Goal: Information Seeking & Learning: Learn about a topic

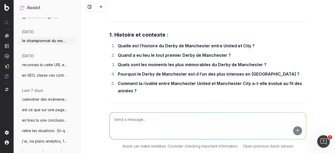
scroll to position [11507, 0]
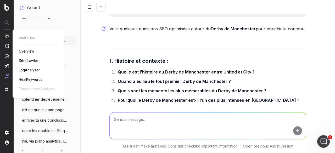
click at [27, 61] on span "SiteCrawler" at bounding box center [28, 61] width 19 height 4
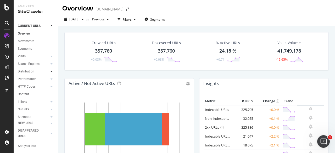
click at [51, 72] on icon at bounding box center [52, 71] width 2 height 3
click at [24, 72] on div "Distribution" at bounding box center [26, 72] width 17 height 6
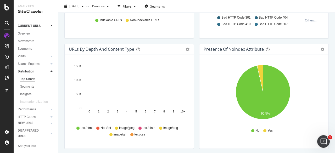
scroll to position [367, 0]
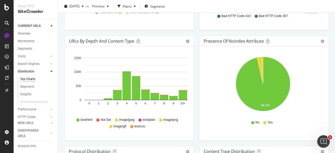
drag, startPoint x: 26, startPoint y: 93, endPoint x: 56, endPoint y: 89, distance: 29.4
click at [26, 93] on div "Insights" at bounding box center [25, 95] width 11 height 6
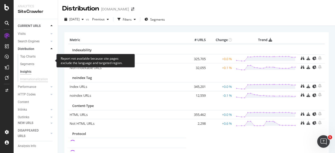
scroll to position [52, 0]
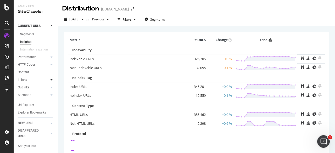
click at [51, 80] on icon at bounding box center [52, 79] width 2 height 3
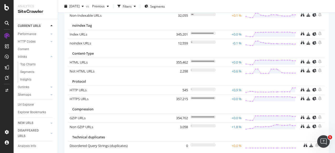
scroll to position [71, 0]
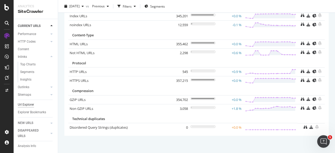
click at [31, 102] on div "Url Explorer" at bounding box center [26, 105] width 16 height 6
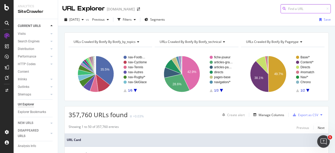
paste input "https://www.lequipe.fr/stories/98"
type input "https://www.lequipe.fr/stories/98"
click at [95, 29] on div "URLs Crawled By Botify By botify_by_topics Chart (by Value) Table Expand Export…" at bounding box center [196, 32] width 277 height 13
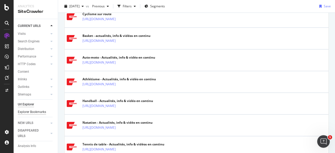
scroll to position [28, 0]
click at [50, 123] on div at bounding box center [51, 123] width 5 height 5
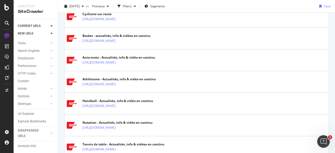
scroll to position [20, 0]
click at [51, 133] on icon at bounding box center [52, 133] width 2 height 3
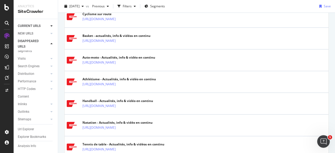
scroll to position [17, 0]
click at [29, 145] on div "Analysis Info" at bounding box center [27, 147] width 18 height 6
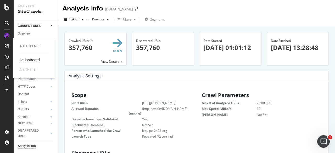
click at [29, 58] on div "ActionBoard" at bounding box center [29, 59] width 20 height 5
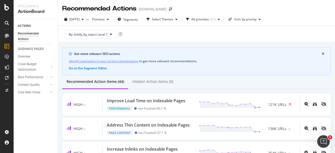
drag, startPoint x: 59, startPoint y: 115, endPoint x: 130, endPoint y: 72, distance: 83.1
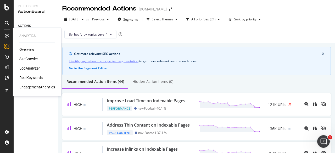
click at [25, 52] on div "Overview" at bounding box center [26, 49] width 15 height 5
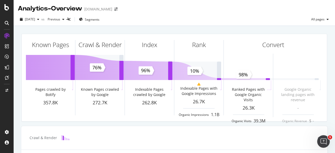
click at [8, 22] on icon at bounding box center [7, 23] width 4 height 4
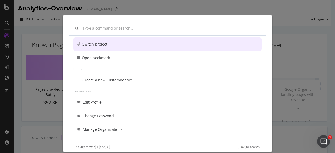
scroll to position [38, 0]
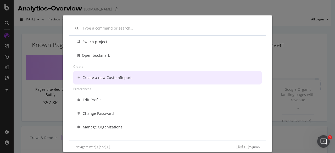
click at [7, 46] on div "Other Switch project Open bookmark Create Create a new CustomReport Preferences…" at bounding box center [167, 76] width 335 height 153
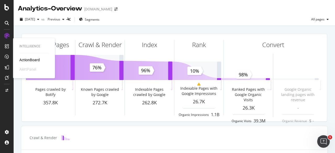
click at [9, 47] on div at bounding box center [7, 46] width 8 height 8
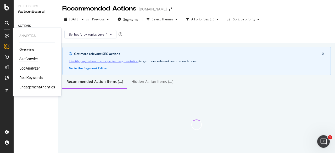
click at [30, 59] on div "SiteCrawler" at bounding box center [28, 58] width 19 height 5
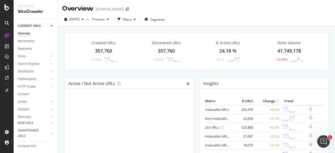
scroll to position [26, 0]
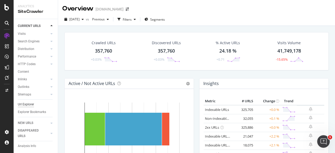
click at [26, 102] on div "Url Explorer" at bounding box center [26, 105] width 16 height 6
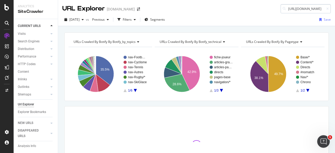
scroll to position [0, 13]
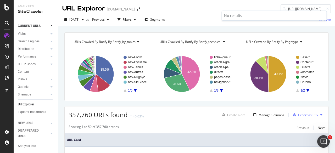
type input "https://www.lequipe.fr/stories/98"
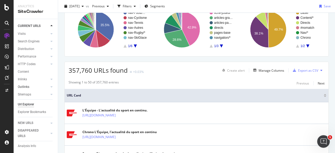
scroll to position [52, 0]
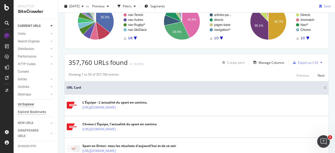
click at [22, 110] on div "Explorer Bookmarks" at bounding box center [32, 113] width 28 height 6
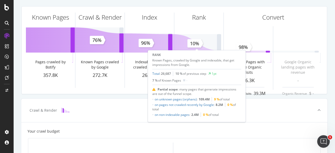
scroll to position [79, 0]
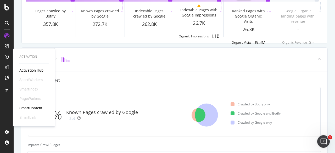
click at [25, 69] on div "Activation Hub" at bounding box center [31, 70] width 24 height 5
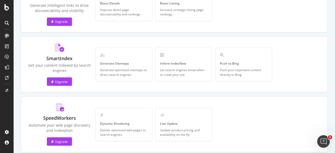
scroll to position [210, 0]
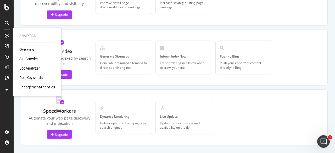
click at [32, 78] on div "RealKeywords" at bounding box center [30, 77] width 23 height 5
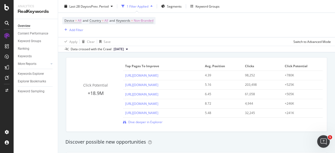
scroll to position [367, 0]
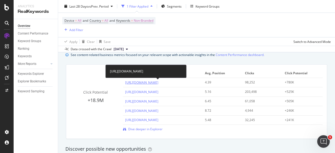
click at [135, 83] on link "https://www.lequipe.fr/Football/ligue-1/page-classement-equipes/general" at bounding box center [141, 82] width 33 height 4
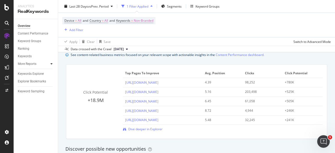
click at [51, 64] on icon at bounding box center [52, 63] width 2 height 3
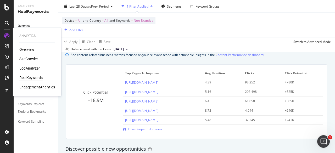
click at [31, 87] on div "EngagementAnalytics" at bounding box center [37, 87] width 36 height 5
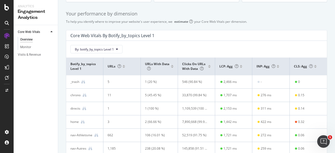
scroll to position [105, 0]
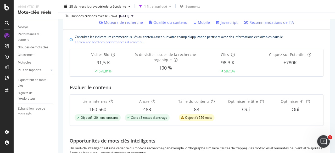
scroll to position [124, 0]
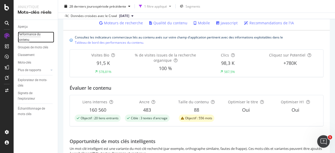
click at [24, 36] on font "Performance du contenu" at bounding box center [29, 36] width 23 height 9
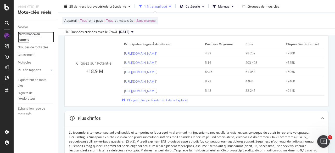
scroll to position [26, 0]
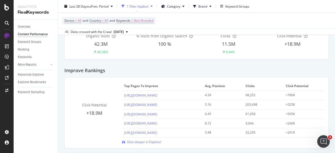
click at [240, 65] on div "Improve Rankings" at bounding box center [196, 69] width 265 height 18
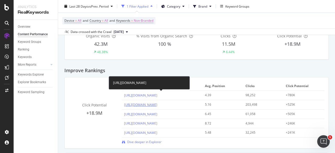
scroll to position [52, 0]
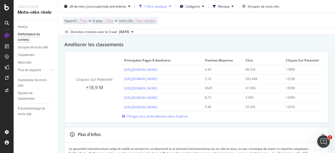
drag, startPoint x: 179, startPoint y: 35, endPoint x: 172, endPoint y: 53, distance: 19.2
click at [179, 35] on div "Données croisées avec le Crawl 31 août 2025" at bounding box center [196, 32] width 277 height 6
click at [154, 116] on font "Plongez plus profondément dans Explorer" at bounding box center [157, 116] width 61 height 4
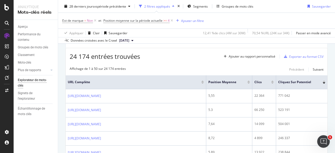
scroll to position [79, 0]
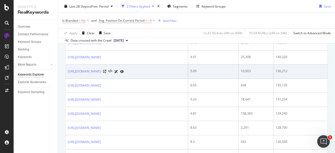
scroll to position [262, 0]
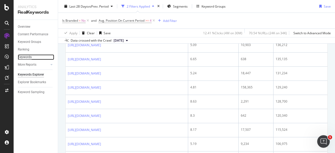
click at [29, 55] on div "Keywords" at bounding box center [25, 57] width 14 height 6
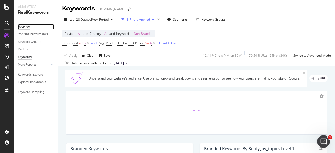
click at [29, 28] on div "Overview" at bounding box center [24, 27] width 13 height 6
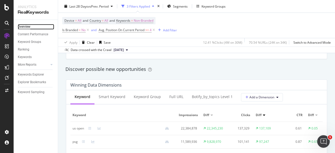
scroll to position [445, 0]
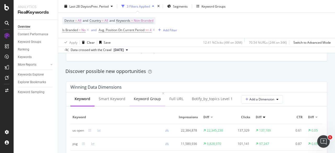
click at [145, 99] on div "Keyword Group" at bounding box center [147, 98] width 27 height 5
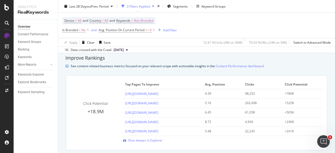
scroll to position [367, 0]
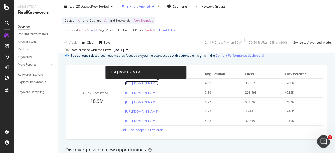
click at [159, 84] on link "https://www.lequipe.fr/Football/ligue-1/page-classement-equipes/general" at bounding box center [141, 83] width 33 height 4
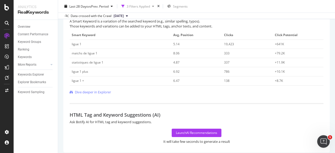
scroll to position [250, 0]
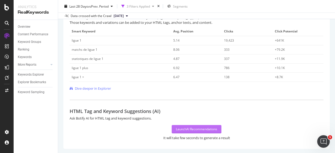
click at [185, 128] on div "Launch AI Recommendations" at bounding box center [196, 129] width 41 height 4
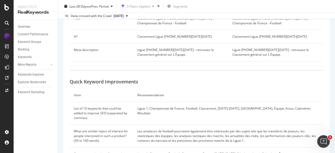
scroll to position [424, 0]
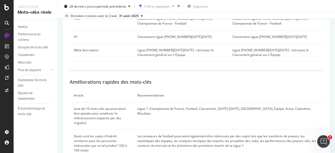
drag, startPoint x: 63, startPoint y: 80, endPoint x: 60, endPoint y: 81, distance: 3.9
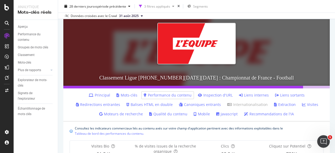
scroll to position [7, 0]
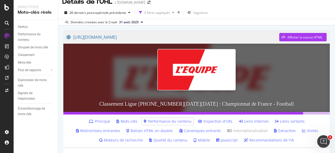
click at [125, 121] on font "Mots-clés" at bounding box center [129, 121] width 17 height 5
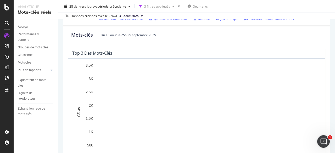
scroll to position [71, 0]
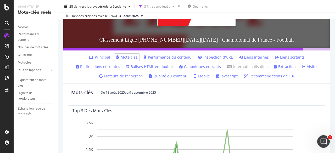
click at [252, 58] on font "Liens internes" at bounding box center [256, 57] width 25 height 5
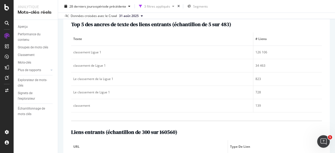
scroll to position [150, 0]
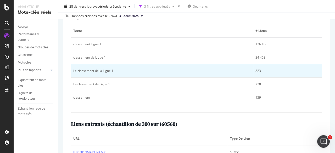
click at [119, 71] on div "Le classement de la Ligue 1" at bounding box center [162, 71] width 178 height 5
click at [89, 71] on font "Le classement de la Ligue 1" at bounding box center [93, 71] width 40 height 4
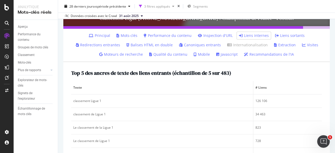
scroll to position [89, 0]
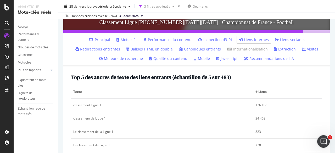
drag, startPoint x: 287, startPoint y: 38, endPoint x: 246, endPoint y: 44, distance: 41.3
click at [287, 38] on font "Liens sortants" at bounding box center [292, 39] width 25 height 5
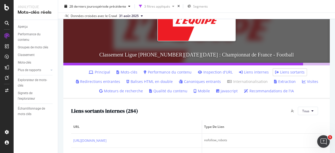
scroll to position [52, 0]
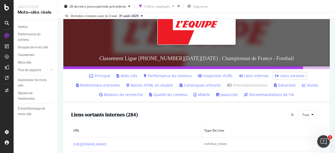
click at [102, 86] on font "Redirections entrantes" at bounding box center [100, 85] width 40 height 5
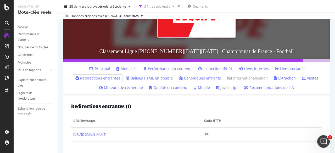
scroll to position [79, 0]
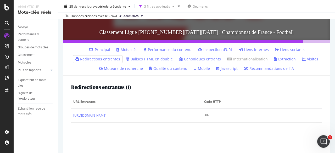
click at [144, 59] on font "Balises HTML en double" at bounding box center [152, 59] width 42 height 5
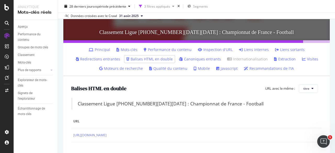
click at [201, 59] on font "Canoniques entrants" at bounding box center [202, 59] width 37 height 5
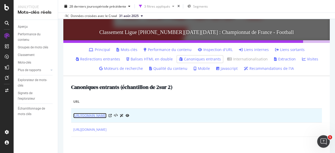
click at [107, 116] on font "https://www.lequipe.fr/Football/ligue-1/saison-2024-2025/page-classement-equipe…" at bounding box center [89, 115] width 33 height 4
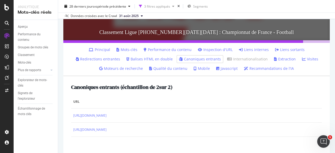
click at [168, 69] on font "Qualité du contenu" at bounding box center [171, 68] width 34 height 5
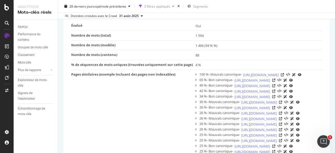
scroll to position [157, 0]
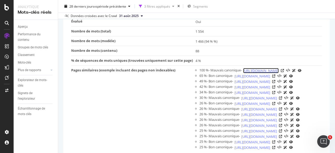
click at [243, 69] on font "https://www.lequipe.fr/Football/ligue-1/page-classement-equipes/" at bounding box center [261, 70] width 36 height 5
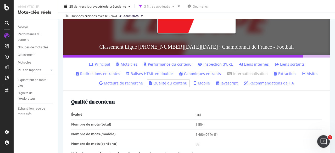
scroll to position [60, 0]
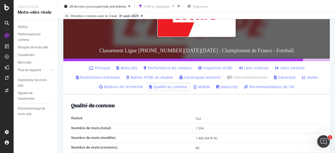
click at [198, 87] on font "Mobile" at bounding box center [204, 86] width 12 height 5
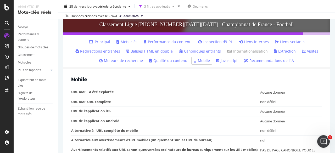
scroll to position [106, 0]
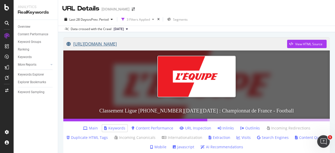
click at [165, 45] on link "[URL][DOMAIN_NAME]" at bounding box center [177, 43] width 221 height 13
